Goal: Task Accomplishment & Management: Manage account settings

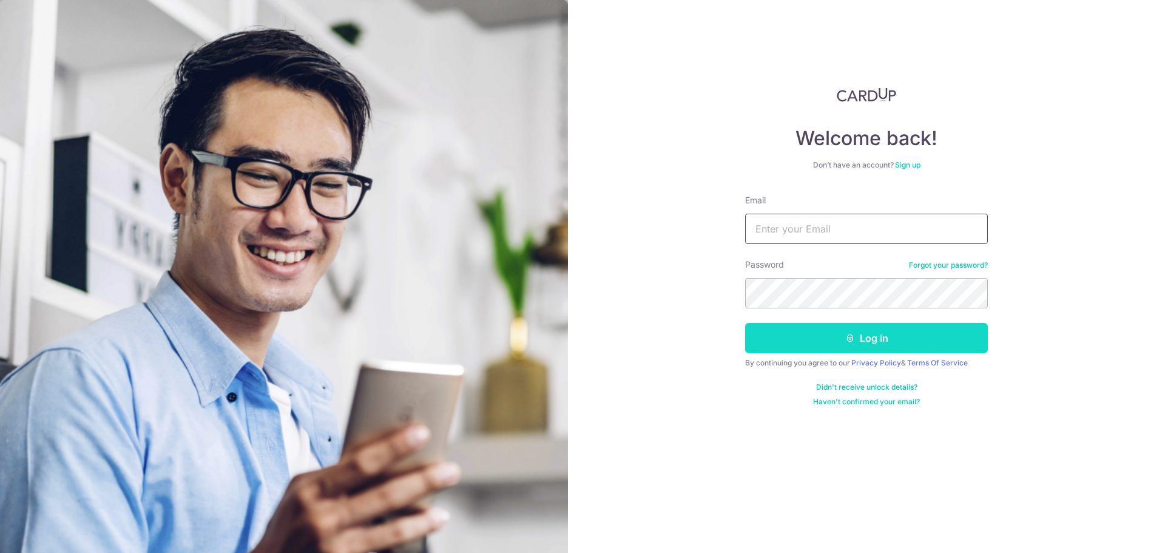
type input "[EMAIL_ADDRESS][DOMAIN_NAME]"
click at [838, 332] on button "Log in" at bounding box center [866, 338] width 243 height 30
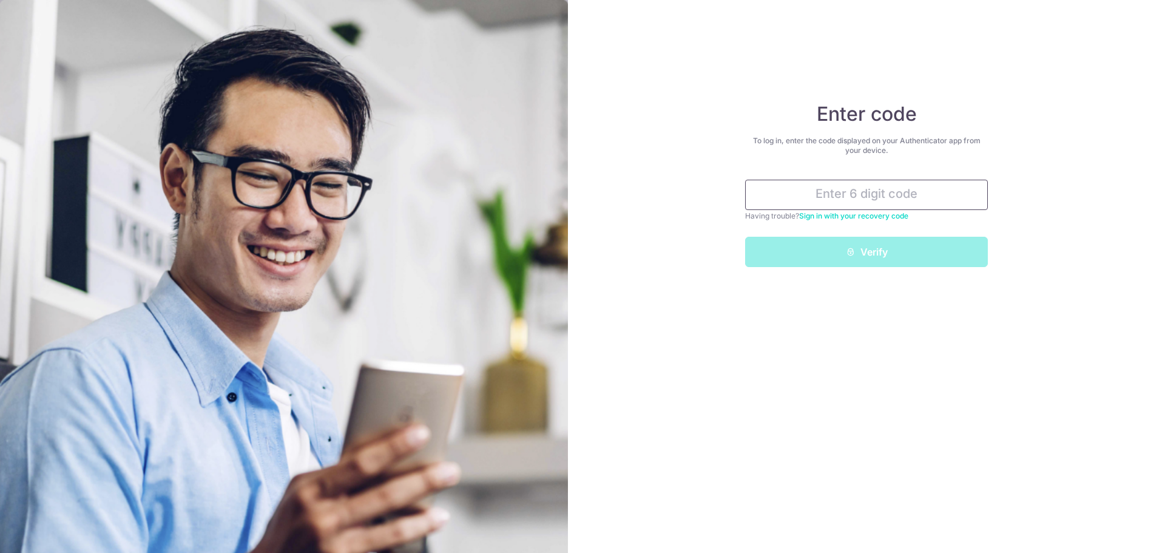
click at [857, 193] on input "text" at bounding box center [866, 195] width 243 height 30
click at [882, 194] on input "text" at bounding box center [866, 195] width 243 height 30
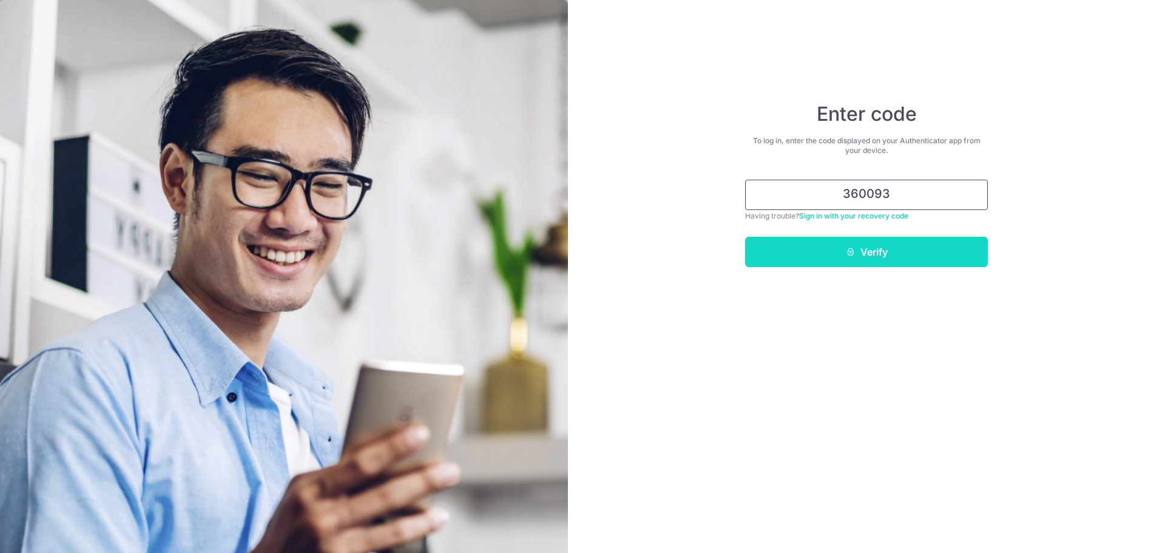
type input "360093"
click at [863, 249] on button "Verify" at bounding box center [866, 252] width 243 height 30
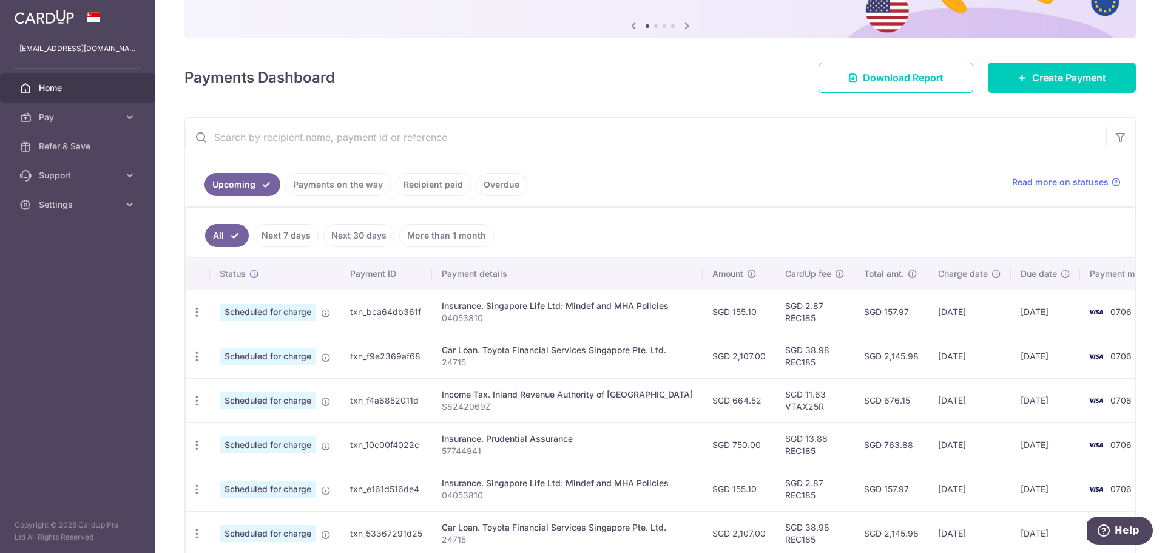
scroll to position [121, 0]
